Goal: Task Accomplishment & Management: Complete application form

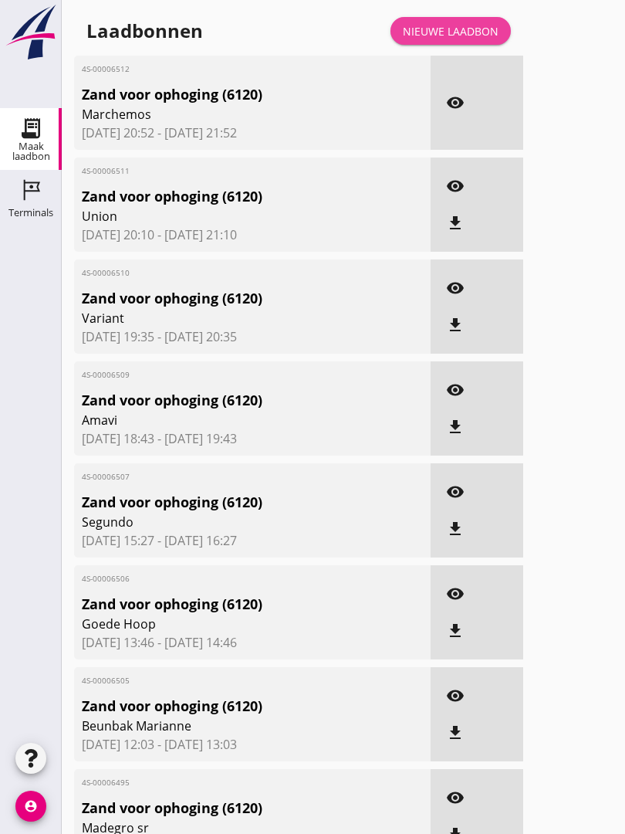
click at [477, 37] on link "Nieuwe laadbon" at bounding box center [451, 31] width 120 height 28
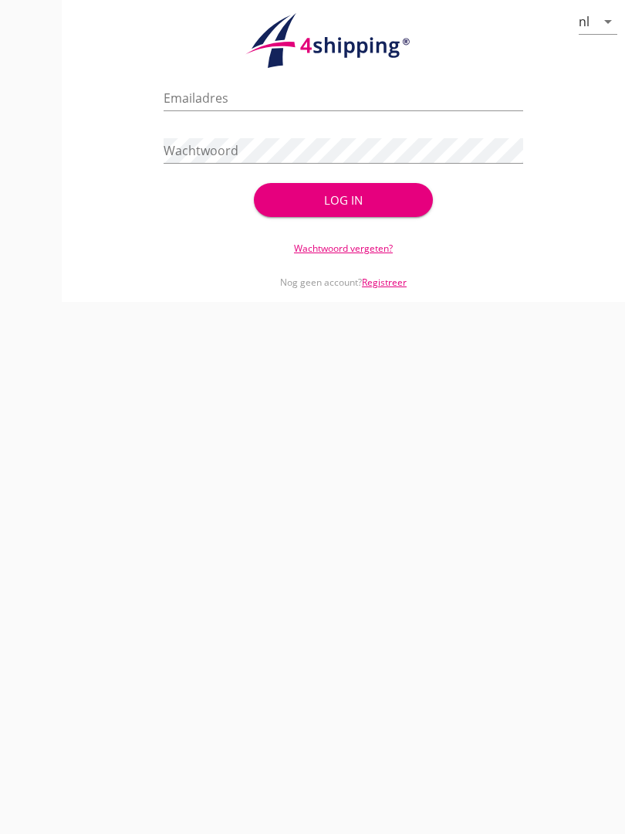
click at [332, 110] on input "Emailadres" at bounding box center [343, 98] width 359 height 25
type input "[EMAIL_ADDRESS][DOMAIN_NAME]"
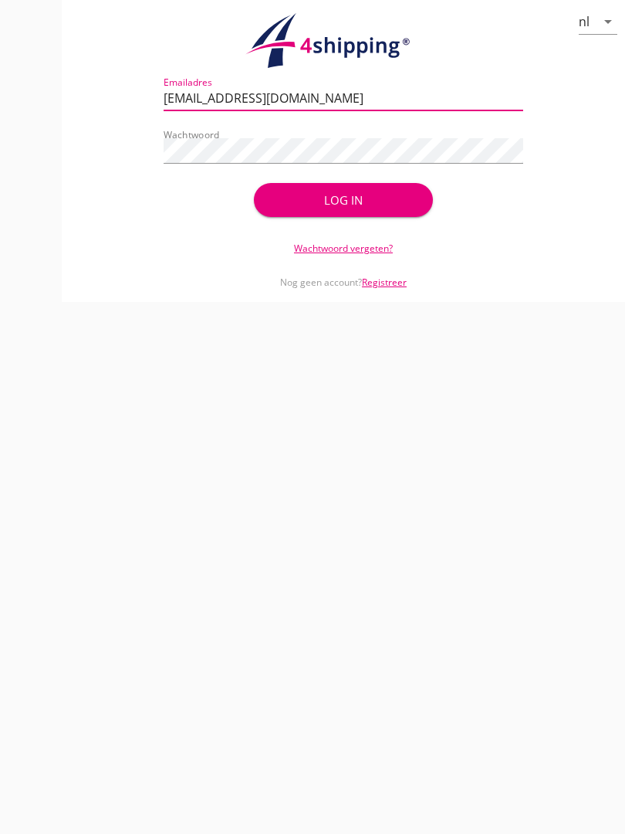
click at [364, 209] on div "Log in" at bounding box center [344, 200] width 130 height 18
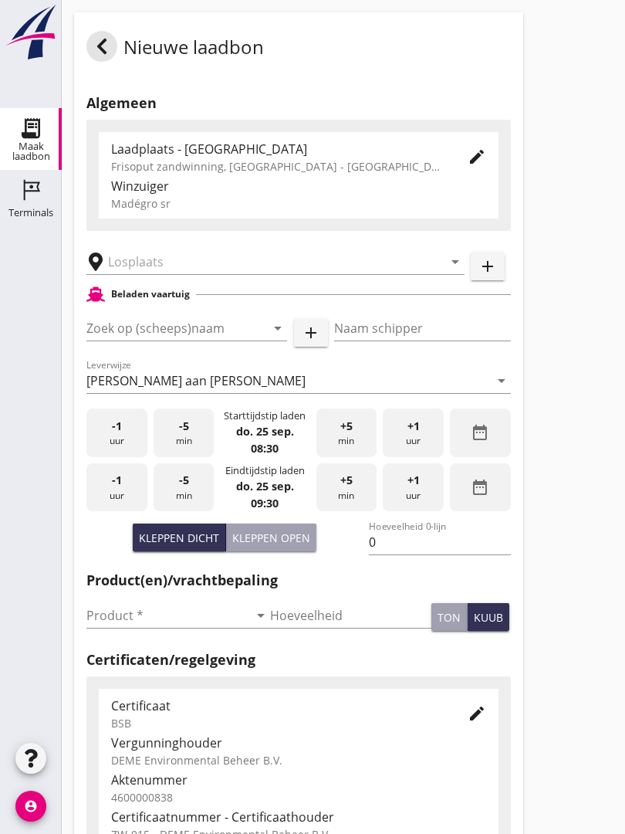
click at [191, 274] on input "text" at bounding box center [264, 261] width 313 height 25
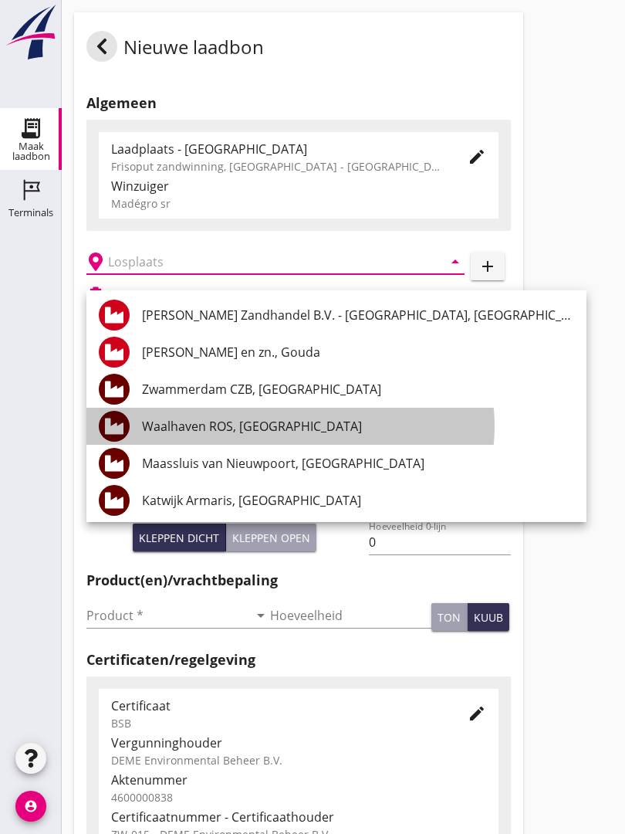
click at [296, 422] on div "Waalhaven ROS, [GEOGRAPHIC_DATA]" at bounding box center [358, 426] width 432 height 19
type input "Waalhaven ROS, [GEOGRAPHIC_DATA]"
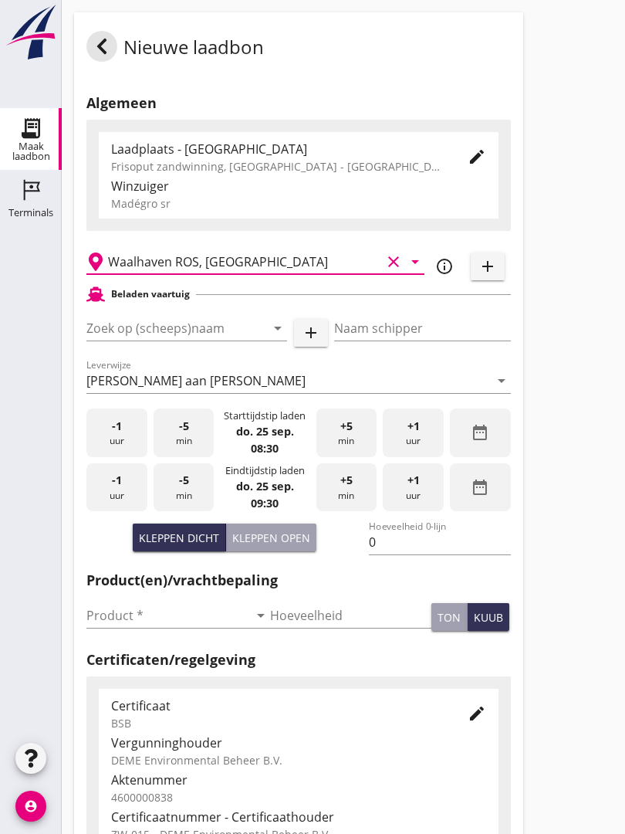
click at [214, 340] on input "Zoek op (scheeps)naam" at bounding box center [164, 328] width 157 height 25
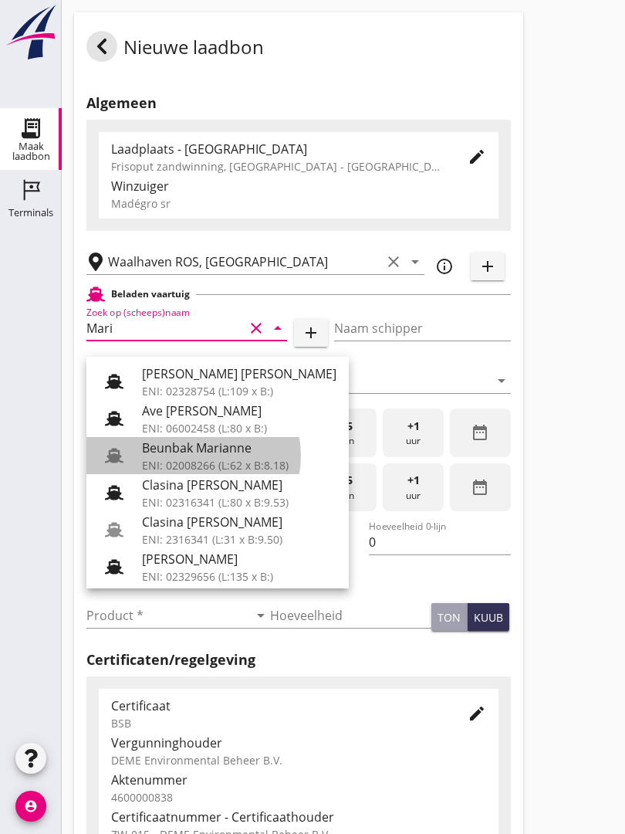
click at [240, 449] on div "Beunbak Marianne" at bounding box center [239, 447] width 195 height 19
type input "Beunbak Marianne"
type input "[PERSON_NAME]"
type input "551"
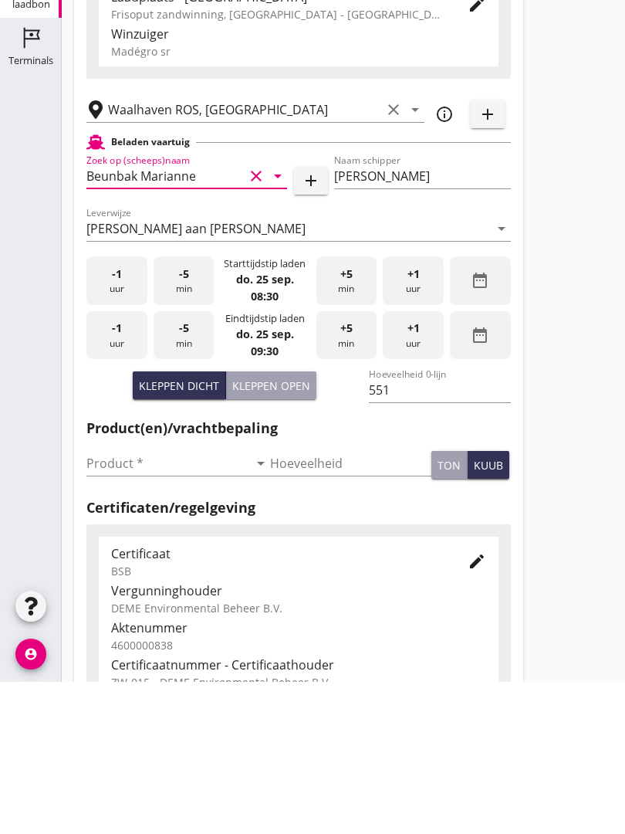
click at [126, 603] on input "Product *" at bounding box center [167, 615] width 162 height 25
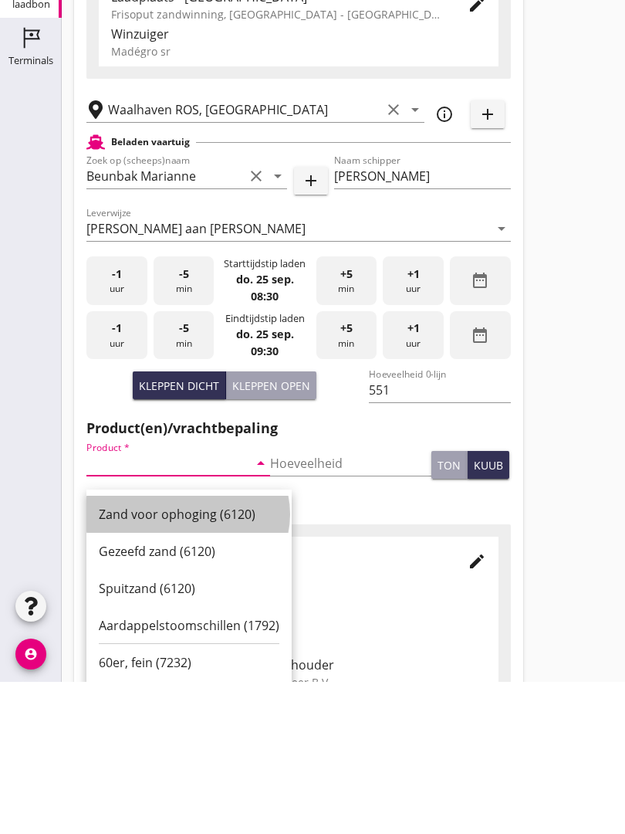
click at [183, 657] on div "Zand voor ophoging (6120)" at bounding box center [189, 666] width 181 height 19
type input "Zand voor ophoging (6120)"
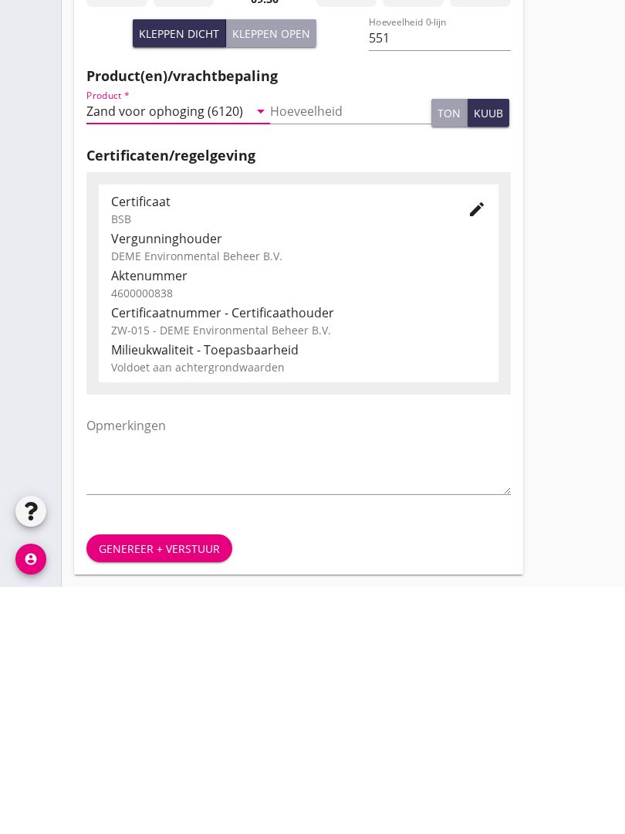
scroll to position [270, 0]
click at [160, 781] on button "Genereer + verstuur" at bounding box center [159, 795] width 146 height 28
